Goal: Task Accomplishment & Management: Complete application form

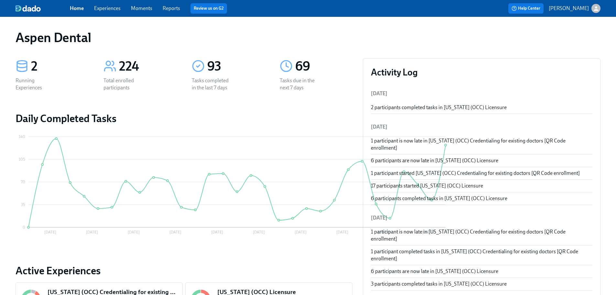
click at [166, 3] on div "Home Experiences Moments Reports Review us on G2" at bounding box center [203, 8] width 266 height 10
click at [168, 10] on link "Reports" at bounding box center [171, 8] width 17 height 6
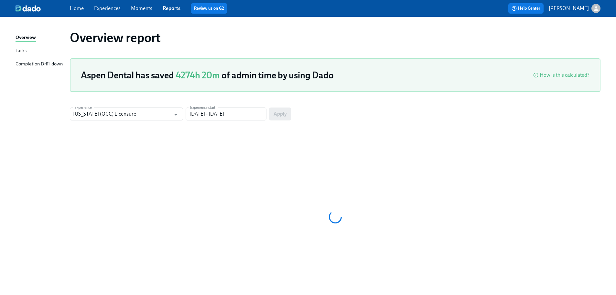
click at [39, 66] on div "Completion Drill-down" at bounding box center [39, 64] width 47 height 8
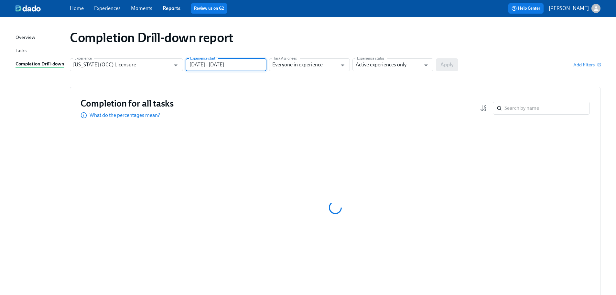
click at [227, 68] on input "[DATE] - [DATE]" at bounding box center [226, 64] width 81 height 13
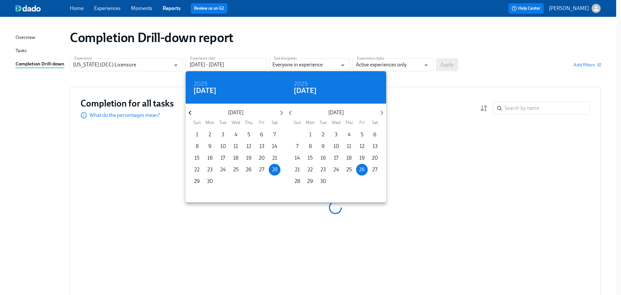
click at [194, 110] on icon "button" at bounding box center [190, 112] width 9 height 9
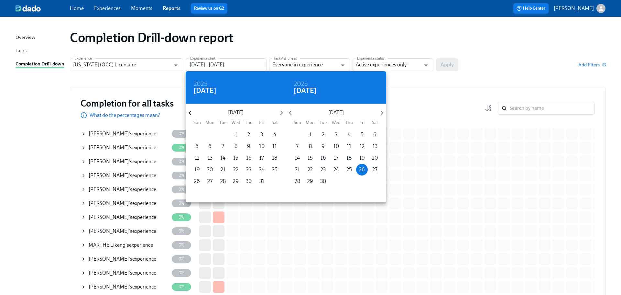
click at [194, 110] on icon "button" at bounding box center [190, 112] width 9 height 9
click at [193, 110] on icon "button" at bounding box center [190, 112] width 9 height 9
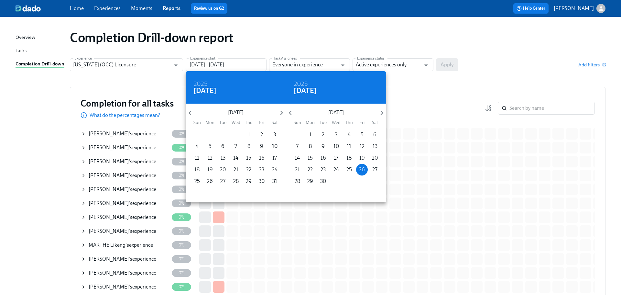
click at [251, 134] on span "1" at bounding box center [249, 134] width 12 height 7
type input "[DATE] - [DATE]"
click at [416, 62] on div at bounding box center [310, 147] width 621 height 295
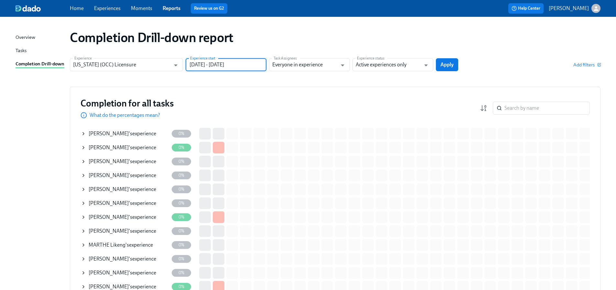
click at [402, 64] on input "Active experiences only" at bounding box center [388, 64] width 65 height 13
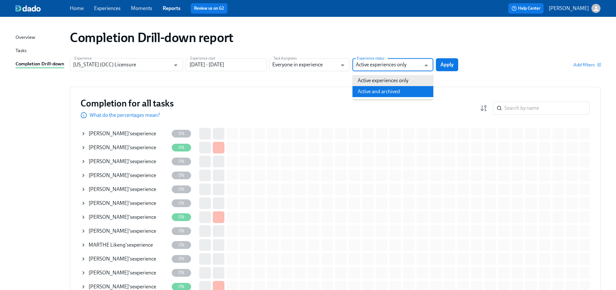
click at [396, 90] on li "Active and archived" at bounding box center [393, 91] width 81 height 11
type input "Active and archived"
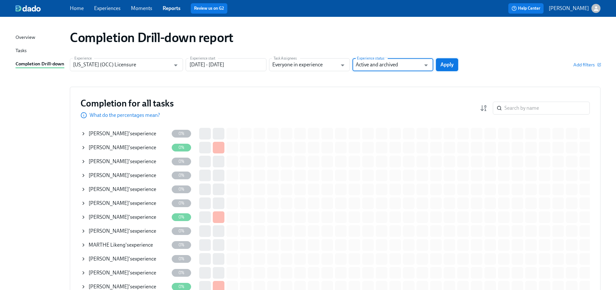
click at [450, 67] on span "Apply" at bounding box center [447, 64] width 13 height 6
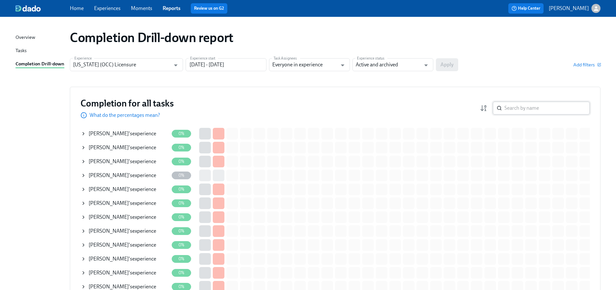
click at [571, 111] on input "search" at bounding box center [547, 108] width 85 height 13
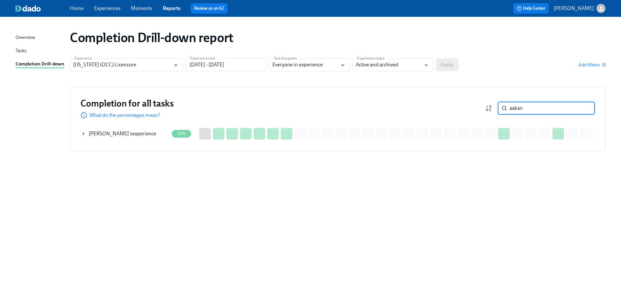
type input "aakan"
click at [150, 129] on div "[PERSON_NAME] 's experience" at bounding box center [125, 133] width 88 height 13
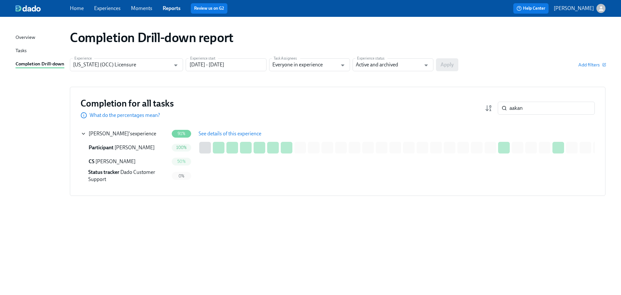
click at [241, 131] on span "See details of this experience" at bounding box center [230, 133] width 63 height 6
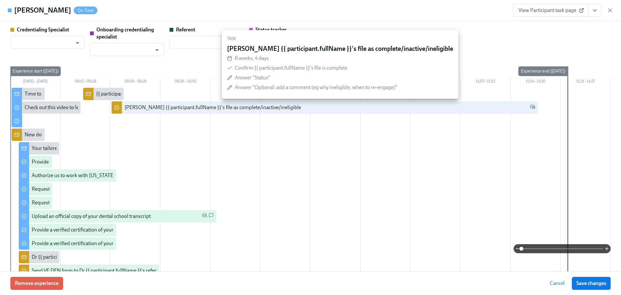
type input "[PERSON_NAME]"
type input "Dado Customer Support"
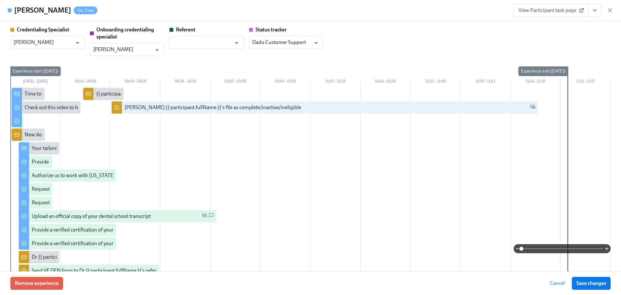
click at [561, 15] on link "View Participant task page" at bounding box center [550, 10] width 75 height 13
click at [546, 14] on link "View Participant task page" at bounding box center [550, 10] width 75 height 13
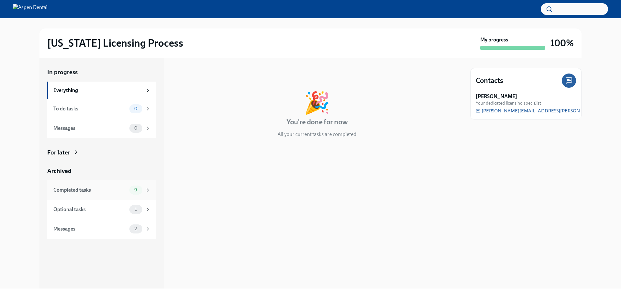
click at [117, 183] on div "Completed tasks 9" at bounding box center [101, 189] width 109 height 19
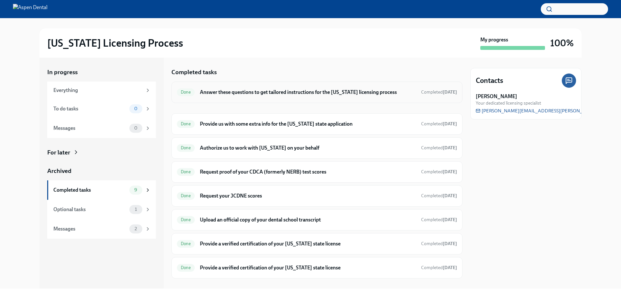
click at [260, 93] on h6 "Answer these questions to get tailored instructions for the [US_STATE] licensin…" at bounding box center [308, 92] width 216 height 7
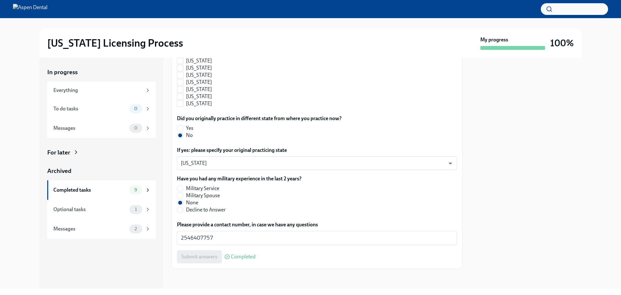
scroll to position [686, 0]
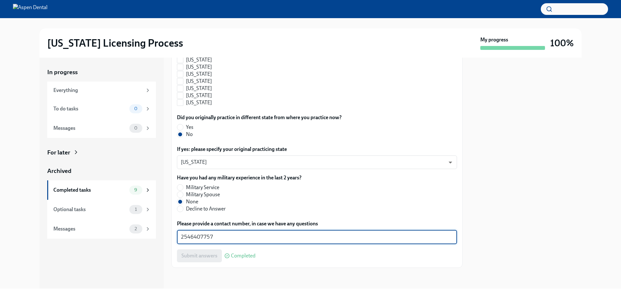
drag, startPoint x: 214, startPoint y: 236, endPoint x: 156, endPoint y: 234, distance: 58.0
click at [156, 234] on div "In progress Everything To do tasks 0 Messages 0 For later Archived Completed ta…" at bounding box center [310, 173] width 542 height 231
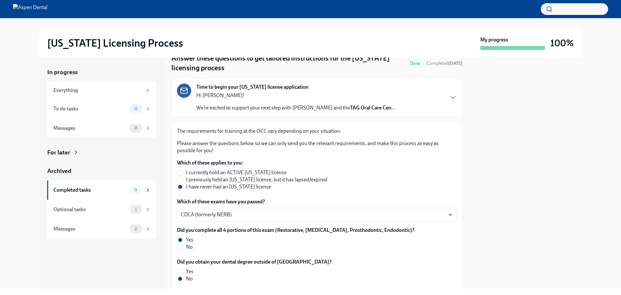
scroll to position [7, 0]
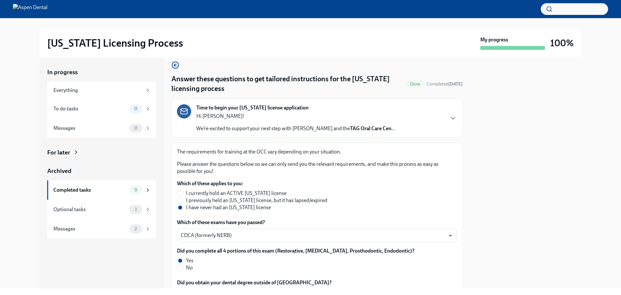
drag, startPoint x: 595, startPoint y: 151, endPoint x: 601, endPoint y: 150, distance: 5.6
click at [595, 151] on div "In progress Everything To do tasks 0 Messages 0 For later Archived Completed ta…" at bounding box center [310, 173] width 601 height 231
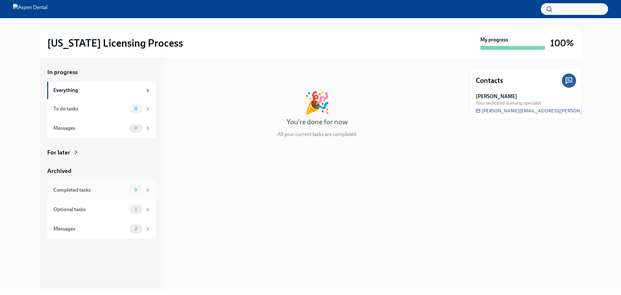
click at [80, 190] on div "Completed tasks" at bounding box center [89, 189] width 73 height 7
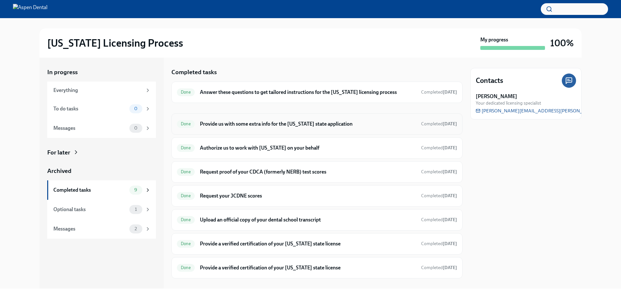
click at [244, 124] on h6 "Provide us with some extra info for the [US_STATE] state application" at bounding box center [308, 123] width 216 height 7
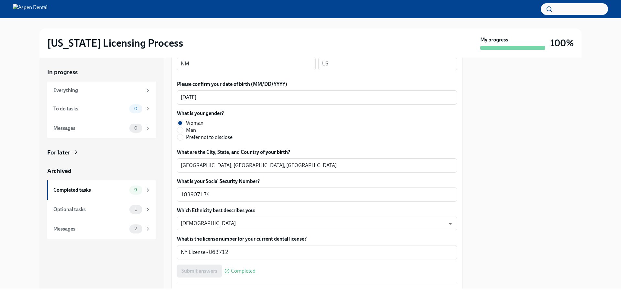
scroll to position [227, 0]
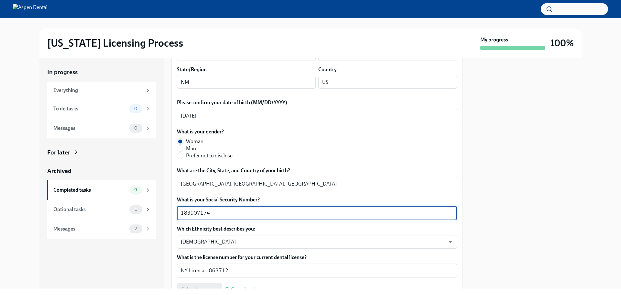
drag, startPoint x: 203, startPoint y: 215, endPoint x: 164, endPoint y: 212, distance: 39.6
click at [164, 212] on div "In progress Everything To do tasks 0 Messages 0 For later Archived Completed ta…" at bounding box center [310, 173] width 542 height 231
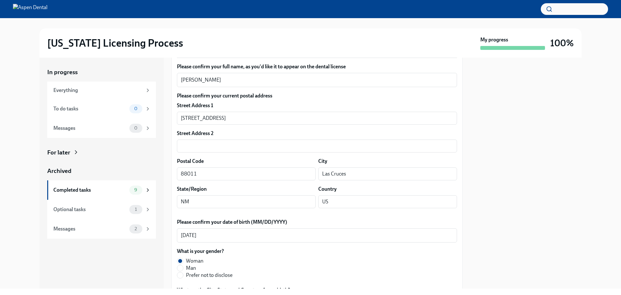
scroll to position [0, 0]
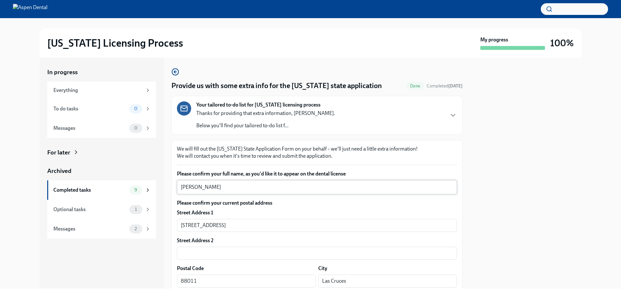
click at [197, 185] on textarea "Aakansha Patel" at bounding box center [317, 187] width 272 height 8
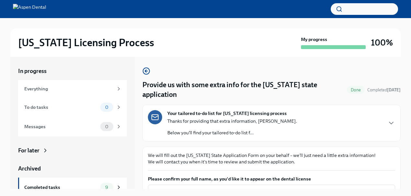
click at [221, 130] on div "Your tailored to-do list for Illinois licensing process Thanks for providing th…" at bounding box center [271, 123] width 258 height 37
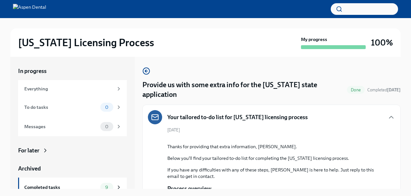
click at [238, 114] on div "Your tailored to-do list for [US_STATE] licensing process" at bounding box center [228, 117] width 160 height 14
click at [388, 114] on icon "button" at bounding box center [391, 118] width 8 height 8
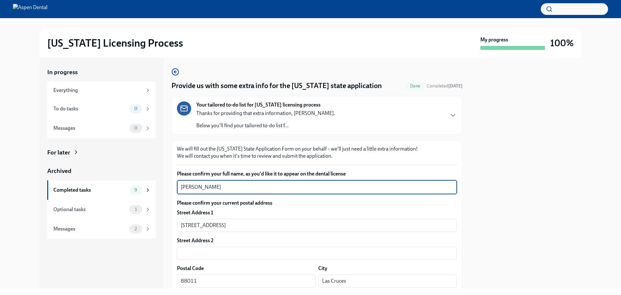
drag, startPoint x: 183, startPoint y: 187, endPoint x: 177, endPoint y: 187, distance: 6.5
click at [177, 187] on div "Aakansha Patel x ​" at bounding box center [317, 187] width 280 height 14
click at [194, 184] on textarea "Aakansha Patel" at bounding box center [317, 187] width 272 height 8
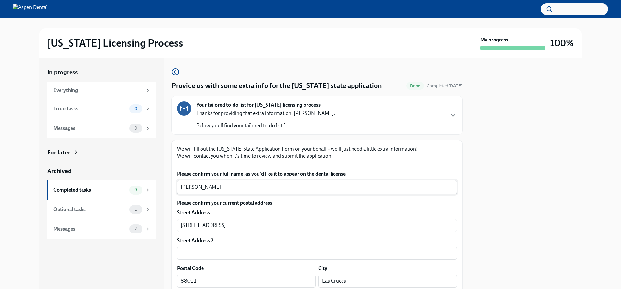
click at [213, 186] on textarea "Aakansha Patel" at bounding box center [317, 187] width 272 height 8
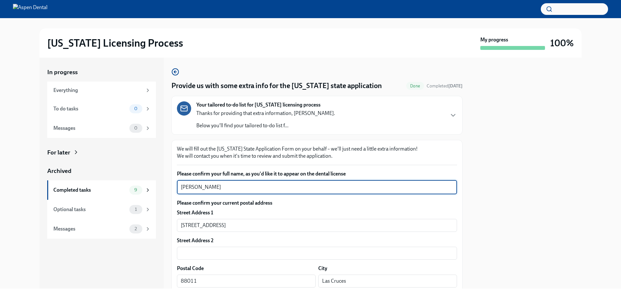
click at [213, 186] on textarea "Aakansha Patel" at bounding box center [317, 187] width 272 height 8
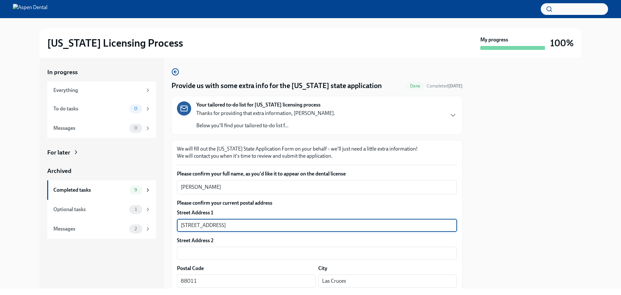
drag, startPoint x: 237, startPoint y: 228, endPoint x: 170, endPoint y: 228, distance: 66.7
click at [170, 228] on div "In progress Everything To do tasks 0 Messages 0 For later Archived Completed ta…" at bounding box center [310, 173] width 542 height 231
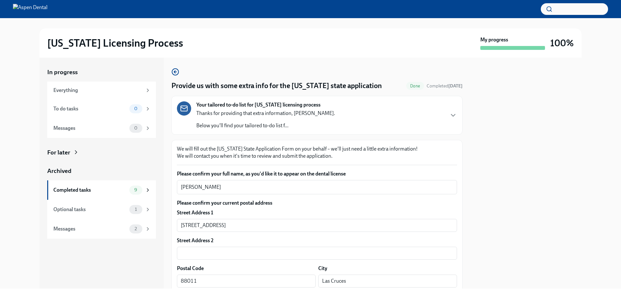
click at [570, 216] on div at bounding box center [526, 173] width 111 height 231
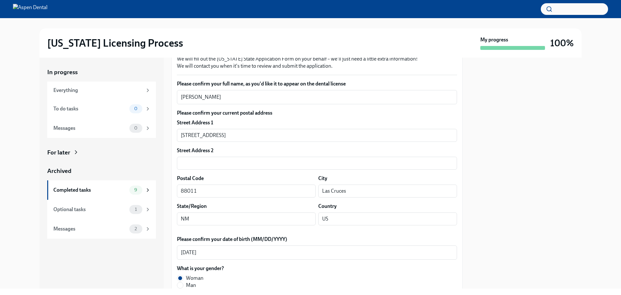
scroll to position [129, 0]
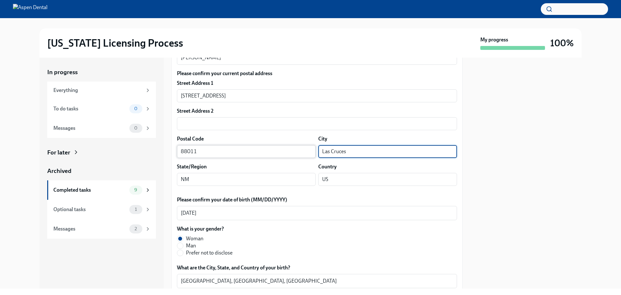
drag, startPoint x: 358, startPoint y: 152, endPoint x: 310, endPoint y: 149, distance: 48.3
click at [310, 149] on div "Postal Code 88011 ​ City Las Cruces ​" at bounding box center [317, 146] width 280 height 23
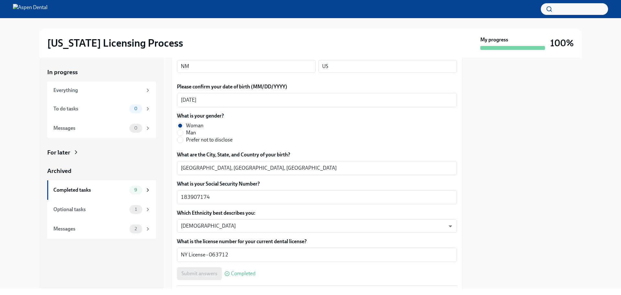
scroll to position [237, 0]
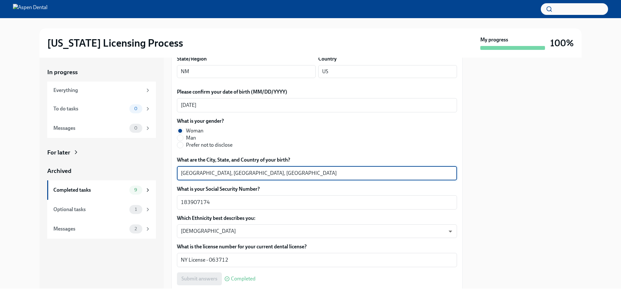
drag, startPoint x: 227, startPoint y: 173, endPoint x: 171, endPoint y: 170, distance: 56.1
click at [171, 170] on div "In progress Everything To do tasks 0 Messages 0 For later Archived Completed ta…" at bounding box center [310, 173] width 542 height 231
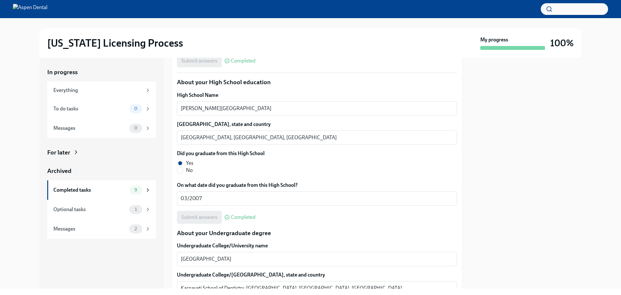
scroll to position [464, 0]
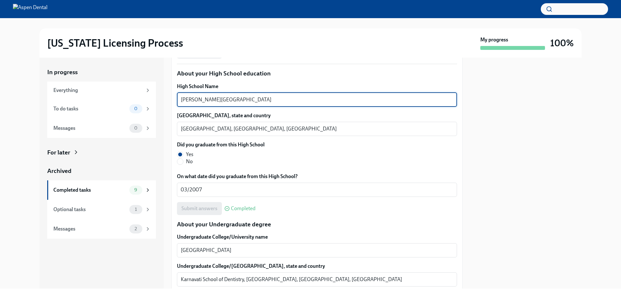
drag, startPoint x: 262, startPoint y: 100, endPoint x: 173, endPoint y: 92, distance: 89.7
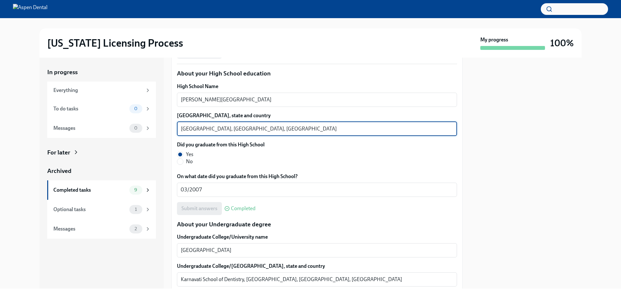
drag, startPoint x: 227, startPoint y: 128, endPoint x: 175, endPoint y: 129, distance: 51.8
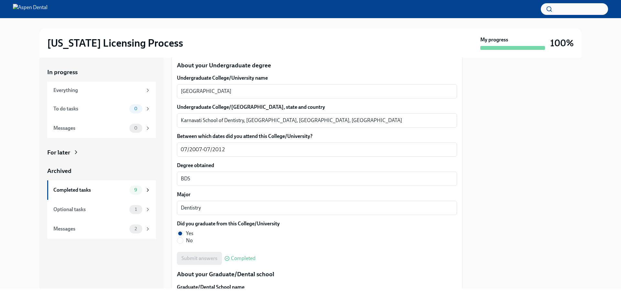
scroll to position [626, 0]
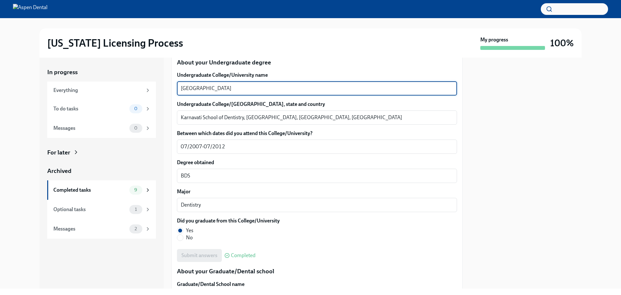
drag, startPoint x: 234, startPoint y: 89, endPoint x: 171, endPoint y: 84, distance: 62.7
click at [171, 84] on div "In progress Everything To do tasks 0 Messages 0 For later Archived Completed ta…" at bounding box center [310, 173] width 542 height 231
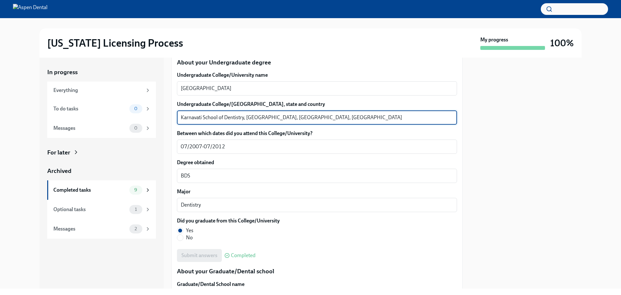
drag, startPoint x: 245, startPoint y: 116, endPoint x: 163, endPoint y: 114, distance: 81.6
click at [163, 114] on div "In progress Everything To do tasks 0 Messages 0 For later Archived Completed ta…" at bounding box center [310, 173] width 542 height 231
drag, startPoint x: 279, startPoint y: 116, endPoint x: 248, endPoint y: 114, distance: 31.1
click at [248, 114] on textarea "Karnavati School of Dentistry, Uvarsad, Gujarat, India" at bounding box center [317, 118] width 272 height 8
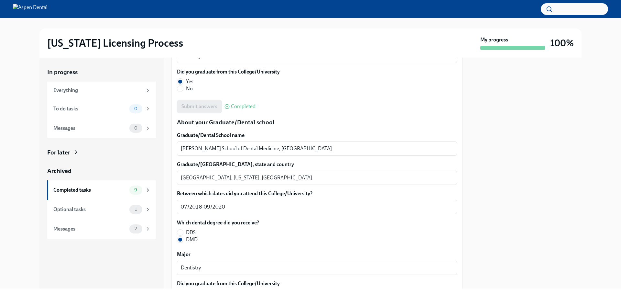
scroll to position [787, 0]
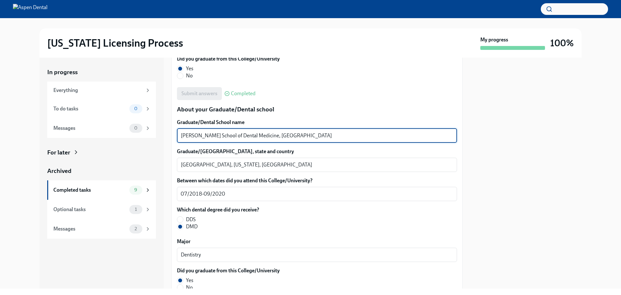
drag, startPoint x: 328, startPoint y: 137, endPoint x: 178, endPoint y: 135, distance: 150.8
click at [178, 135] on div "Henry M. Goldman School of Dental Medicine, Boston University x ​" at bounding box center [317, 135] width 280 height 14
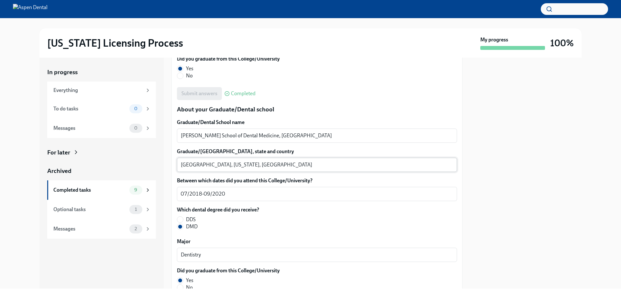
click at [187, 164] on textarea "Boston, Massachusetts, USA" at bounding box center [317, 165] width 272 height 8
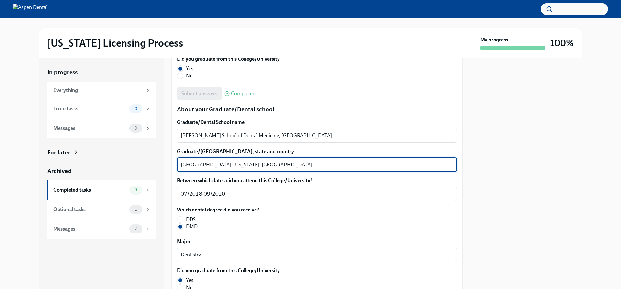
click at [187, 164] on textarea "Boston, Massachusetts, USA" at bounding box center [317, 165] width 272 height 8
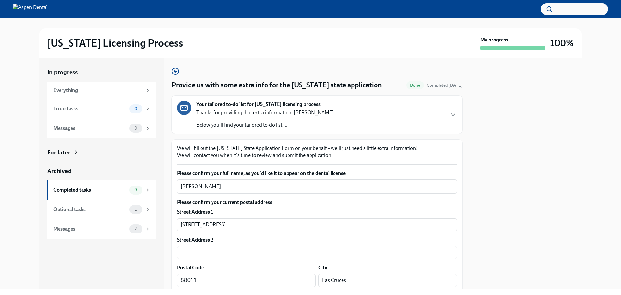
scroll to position [0, 0]
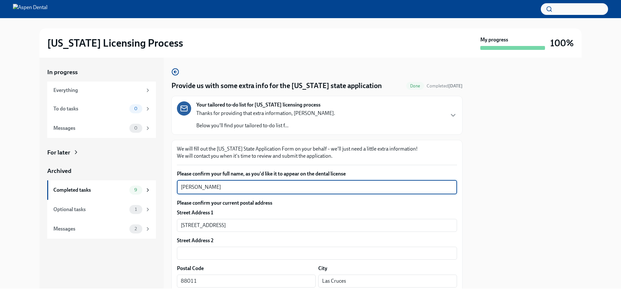
drag, startPoint x: 218, startPoint y: 185, endPoint x: 181, endPoint y: 186, distance: 37.5
click at [181, 186] on textarea "Aakansha Patel" at bounding box center [317, 187] width 272 height 8
